Goal: Task Accomplishment & Management: Complete application form

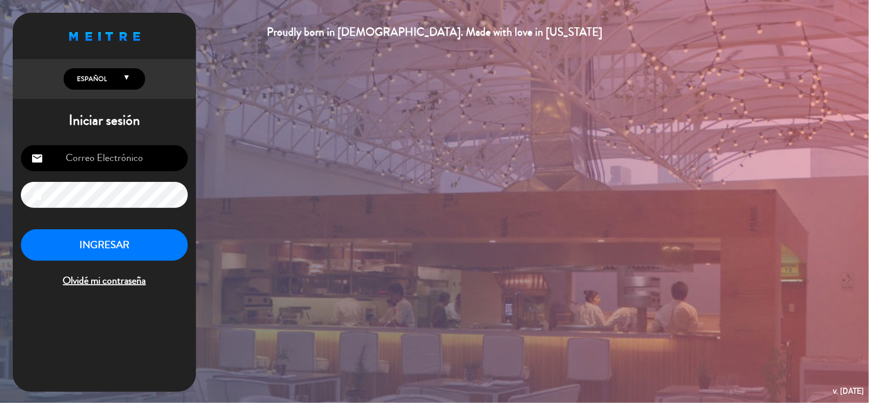
type input "[EMAIL_ADDRESS][DOMAIN_NAME]"
click at [135, 243] on button "INGRESAR" at bounding box center [104, 245] width 167 height 32
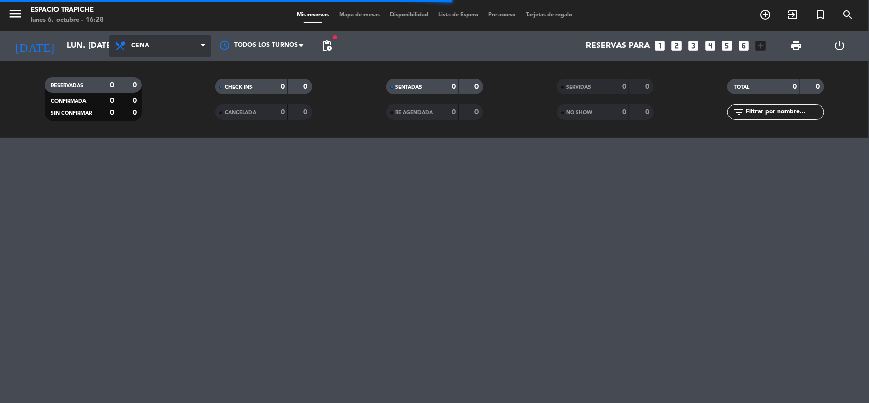
click at [141, 44] on span "Cena" at bounding box center [140, 45] width 18 height 7
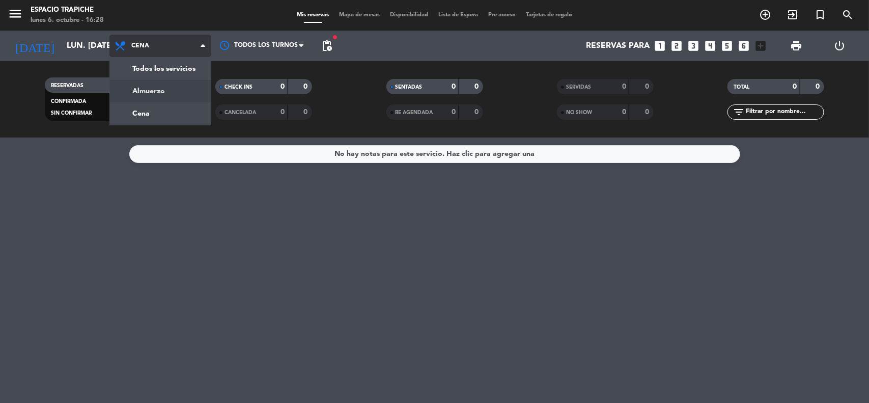
click at [152, 89] on div "menu Espacio Trapiche lunes 6. octubre - 16:28 Mis reservas Mapa de mesas Dispo…" at bounding box center [434, 68] width 869 height 137
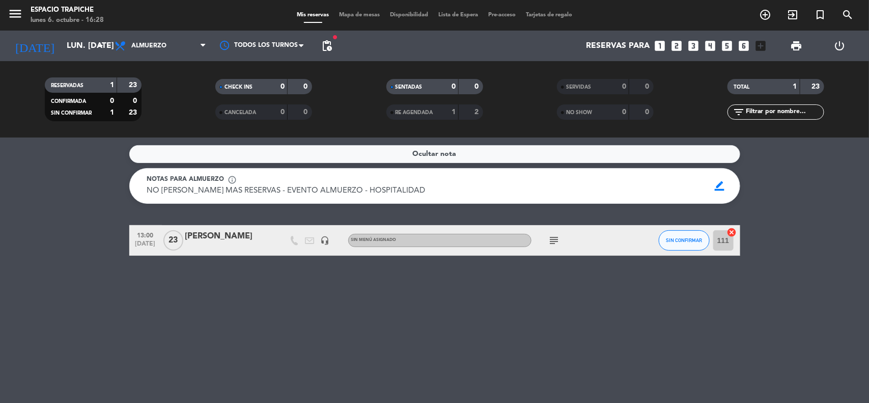
click at [462, 190] on div "NO [PERSON_NAME] MAS RESERVAS - EVENTO ALMUERZO - HOSPITALIDAD NO [PERSON_NAME]…" at bounding box center [425, 191] width 556 height 12
click at [723, 186] on span "border_color" at bounding box center [719, 185] width 20 height 19
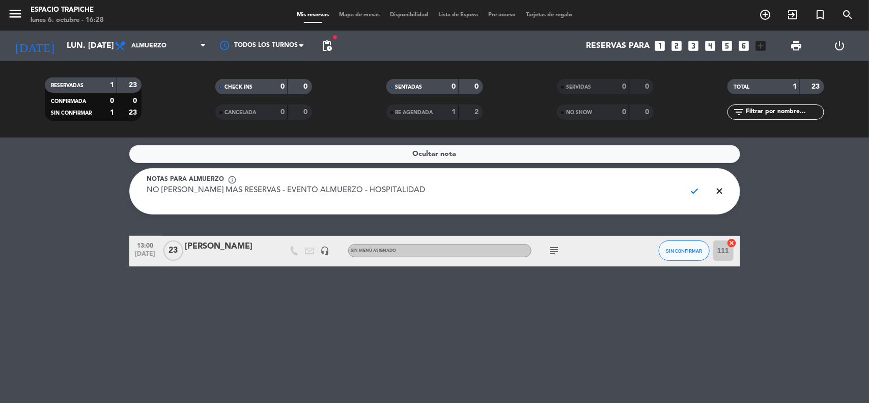
click at [785, 199] on service-notes "Ocultar nota Notas para almuerzo info_outline NO [PERSON_NAME] MAS RESERVAS - E…" at bounding box center [434, 179] width 869 height 69
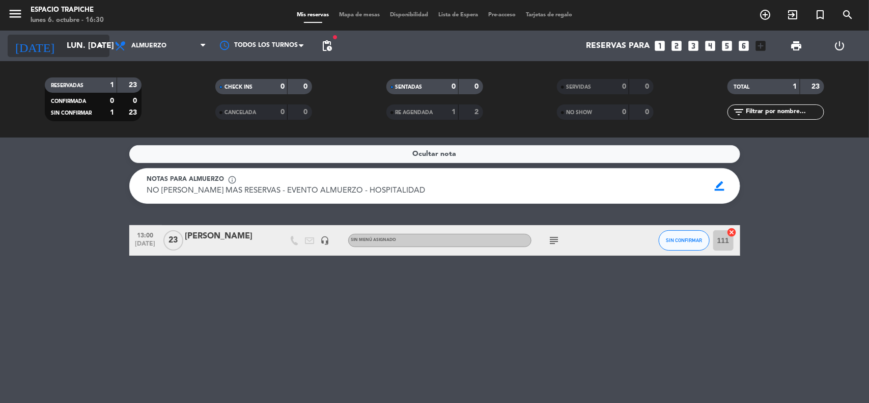
click at [62, 41] on input "lun. [DATE]" at bounding box center [115, 46] width 107 height 20
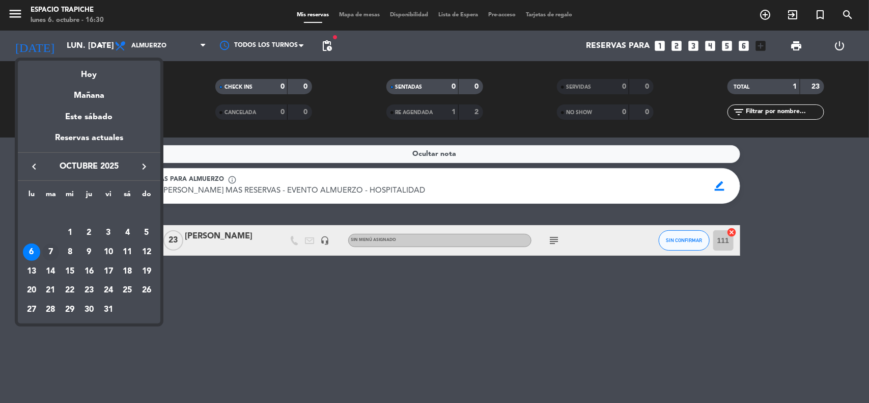
click at [52, 248] on div "7" at bounding box center [50, 251] width 17 height 17
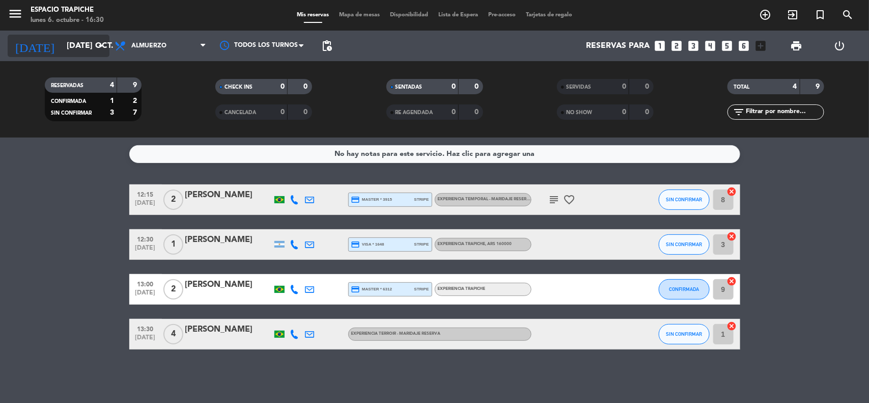
click at [85, 45] on input "[DATE] oct." at bounding box center [115, 46] width 107 height 20
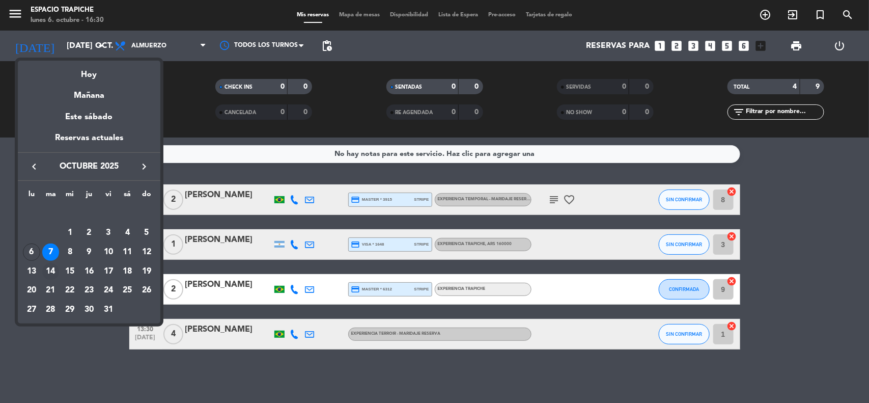
click at [52, 270] on div "14" at bounding box center [50, 271] width 17 height 17
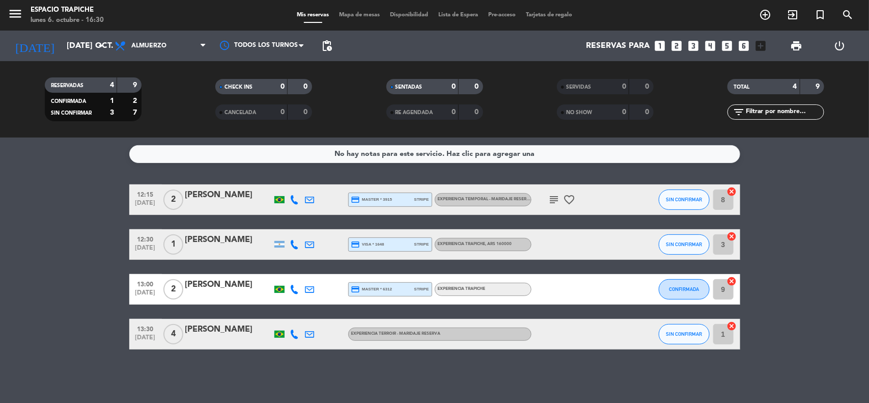
type input "[DATE] oct."
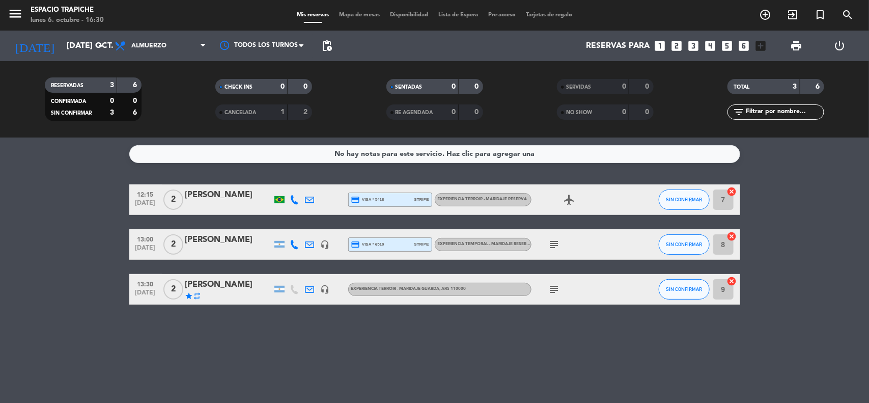
click at [711, 47] on icon "looks_4" at bounding box center [710, 45] width 13 height 13
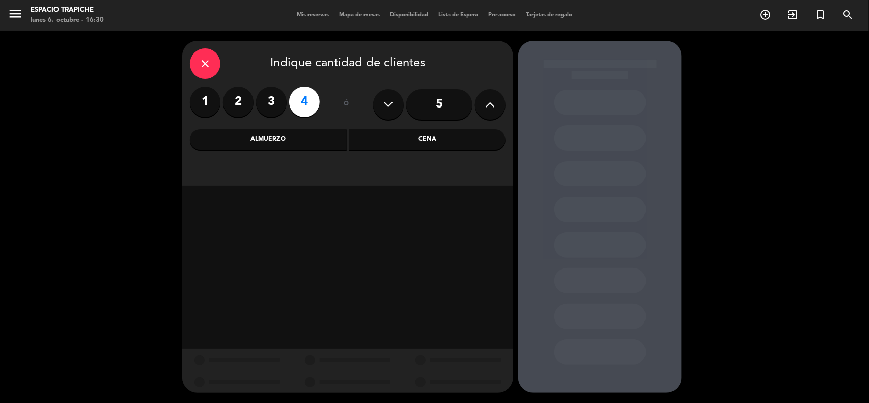
click at [285, 135] on div "Almuerzo" at bounding box center [268, 139] width 157 height 20
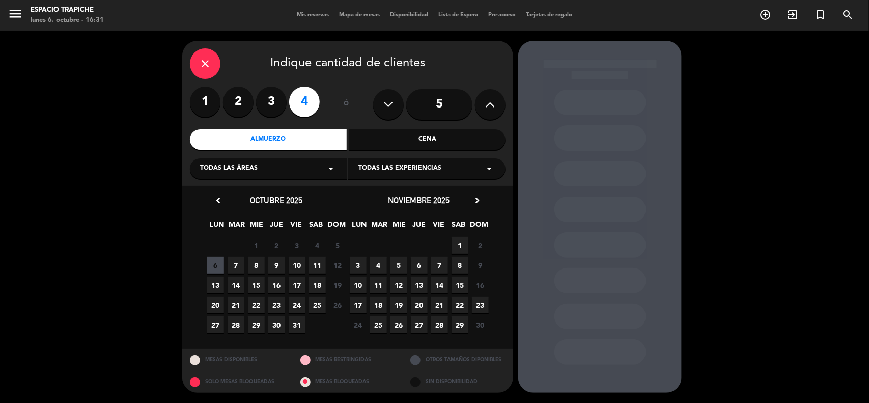
click at [237, 281] on span "14" at bounding box center [235, 284] width 17 height 17
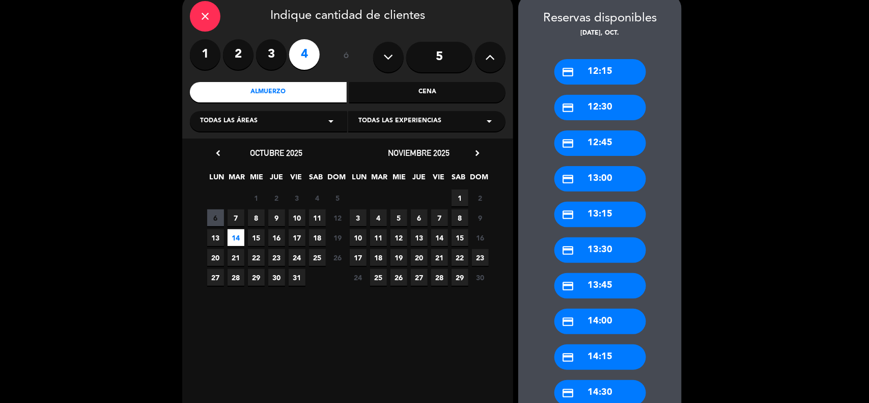
scroll to position [127, 0]
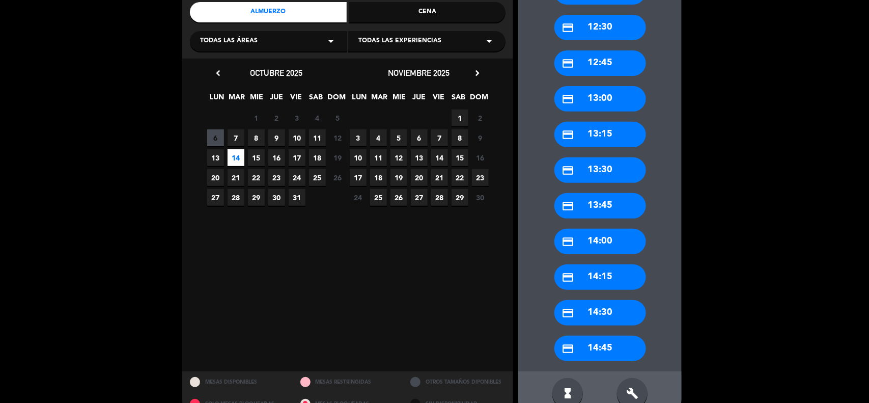
click at [610, 308] on div "credit_card 14:30" at bounding box center [600, 312] width 92 height 25
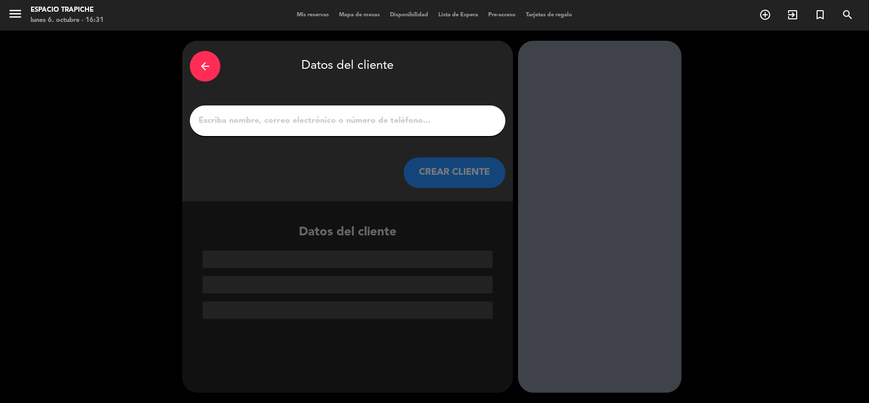
click at [273, 122] on input "1" at bounding box center [347, 120] width 300 height 14
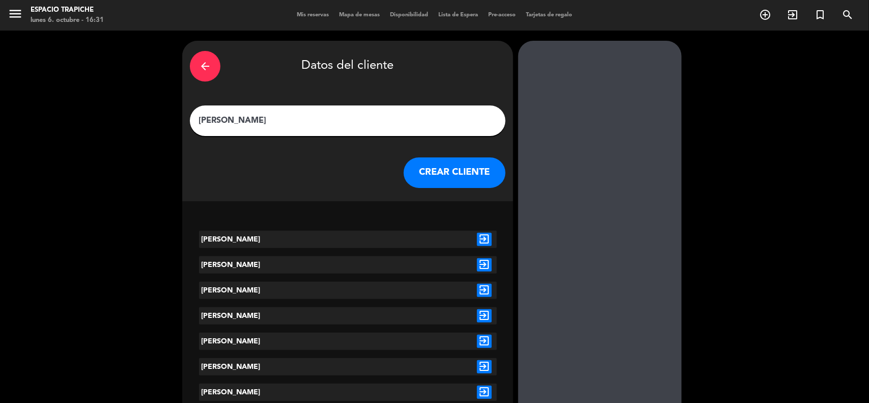
click at [234, 123] on input "[PERSON_NAME]" at bounding box center [347, 120] width 300 height 14
type input "[PERSON_NAME]"
click at [453, 173] on button "CREAR CLIENTE" at bounding box center [455, 172] width 102 height 31
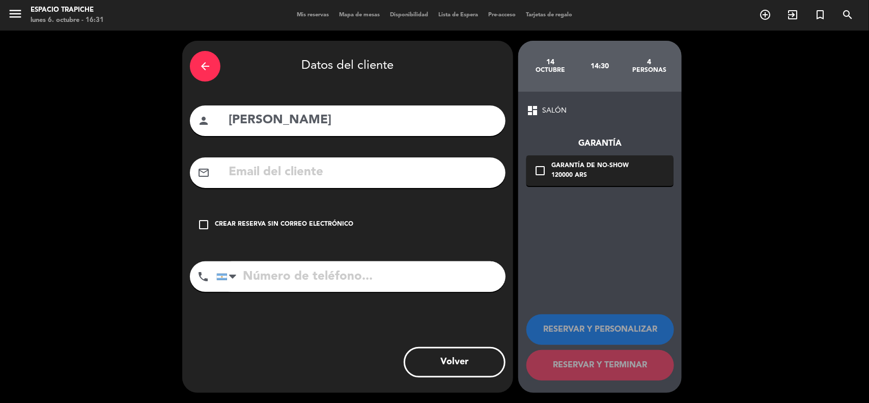
click at [583, 247] on div "dashboard SALÓN Garantía check_box_outline_blank Garantía de no-show 120000 ARS…" at bounding box center [599, 242] width 163 height 301
click at [202, 222] on icon "check_box_outline_blank" at bounding box center [203, 224] width 12 height 12
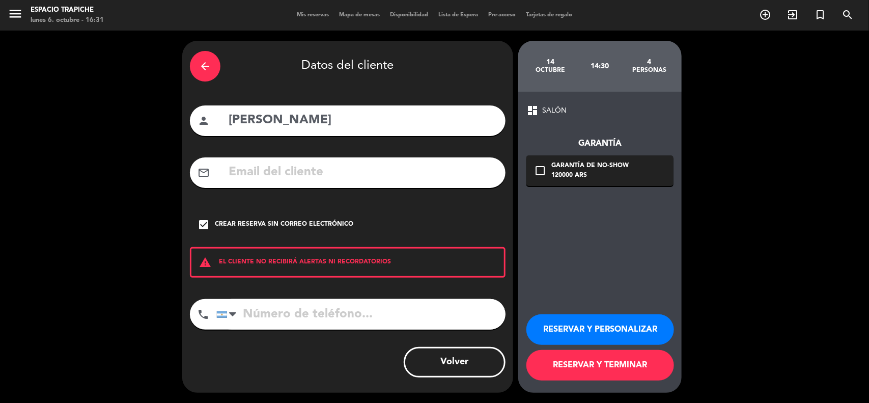
click at [586, 329] on button "RESERVAR Y PERSONALIZAR" at bounding box center [600, 329] width 148 height 31
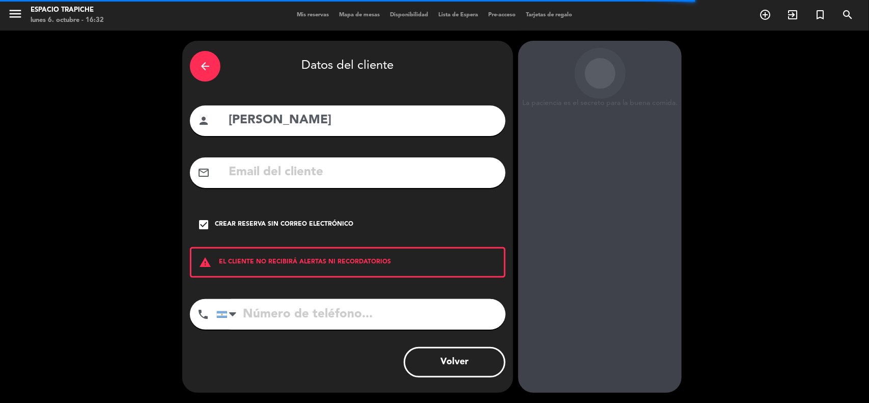
click at [205, 225] on icon "check_box" at bounding box center [203, 224] width 12 height 12
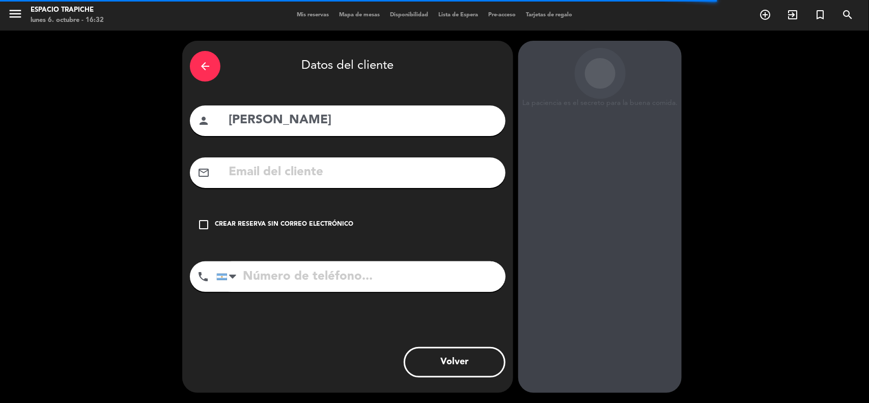
click at [202, 222] on icon "check_box_outline_blank" at bounding box center [203, 224] width 12 height 12
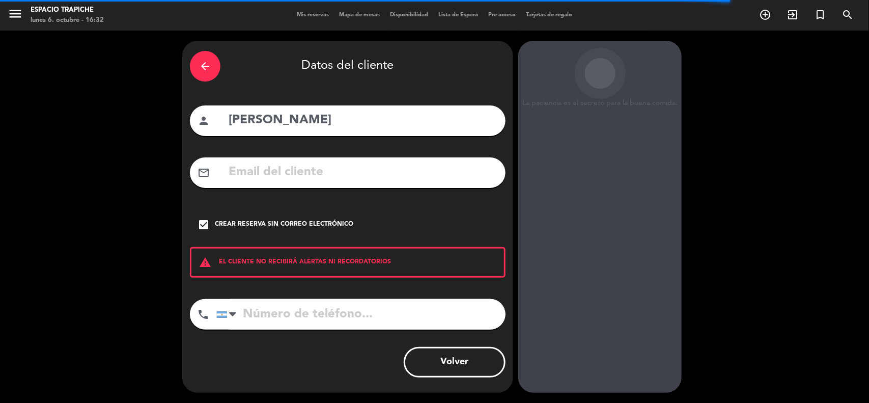
click at [326, 307] on input "tel" at bounding box center [360, 314] width 289 height 31
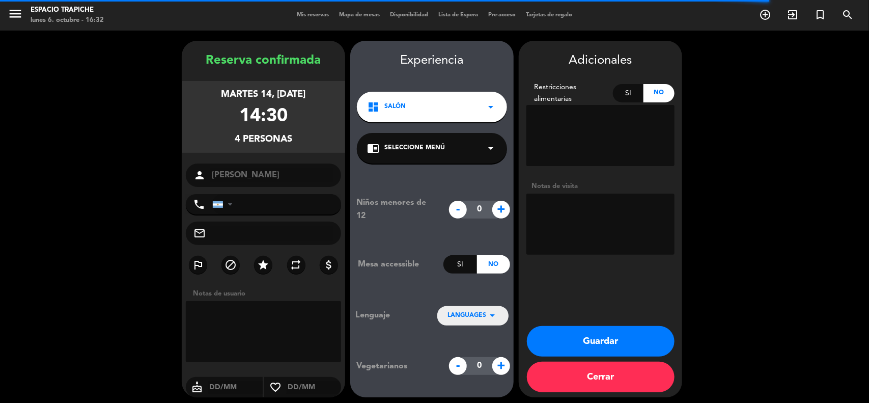
scroll to position [4, 0]
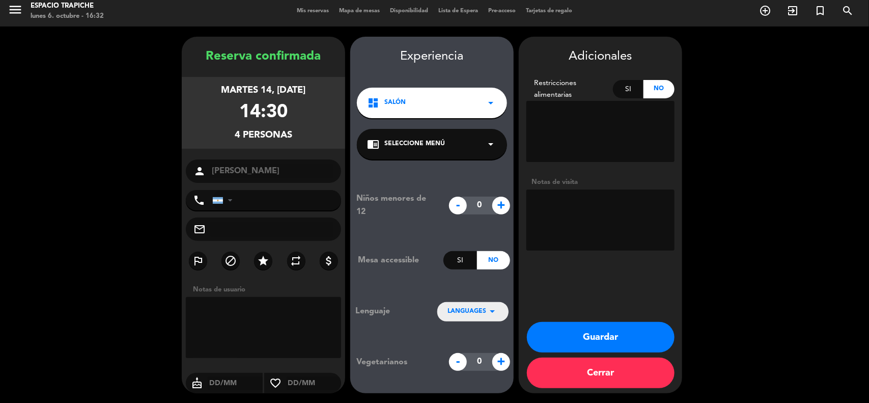
click at [462, 144] on div "chrome_reader_mode Seleccione Menú arrow_drop_down" at bounding box center [432, 144] width 150 height 31
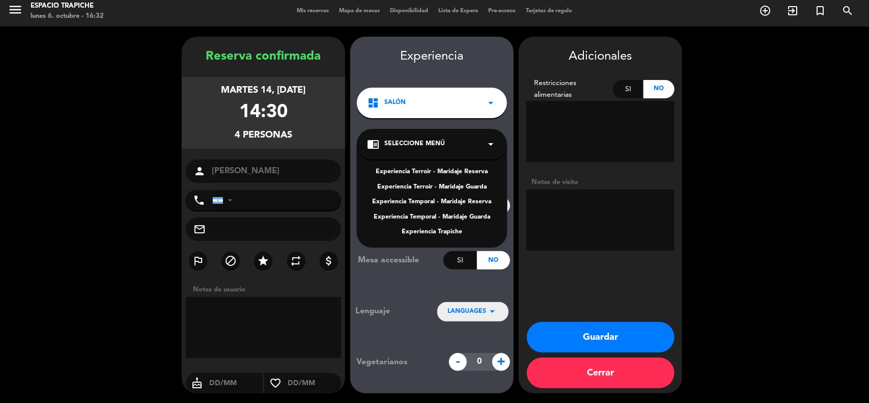
click at [435, 233] on div "Experiencia Trapiche" at bounding box center [432, 232] width 130 height 10
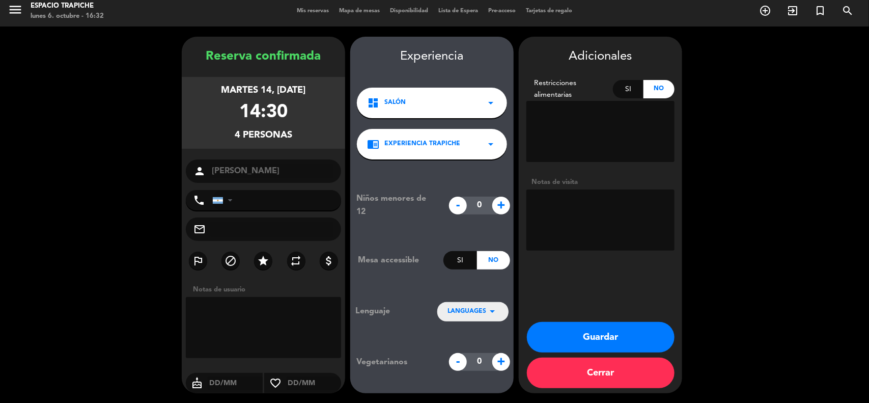
click at [534, 194] on textarea at bounding box center [600, 219] width 148 height 61
type textarea "Sin restricciones. 1 dia antes reconfirmar cantidad de pax"
click at [576, 326] on button "Guardar" at bounding box center [601, 337] width 148 height 31
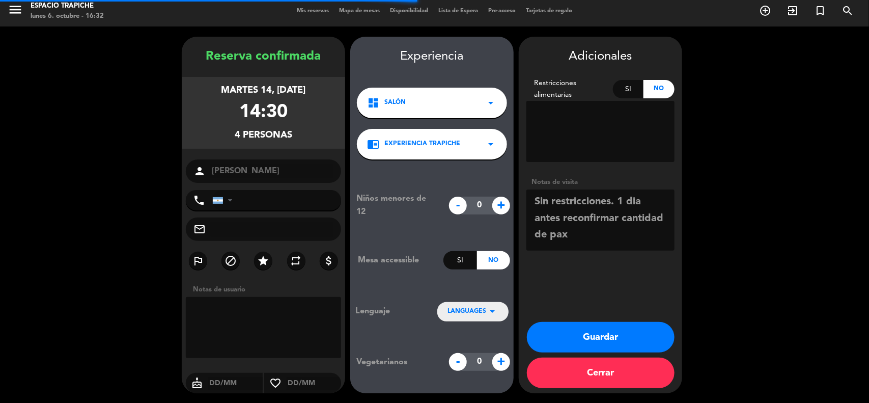
click at [456, 144] on span "Experiencia Trapiche" at bounding box center [422, 144] width 76 height 10
